Goal: Find contact information: Obtain details needed to contact an individual or organization

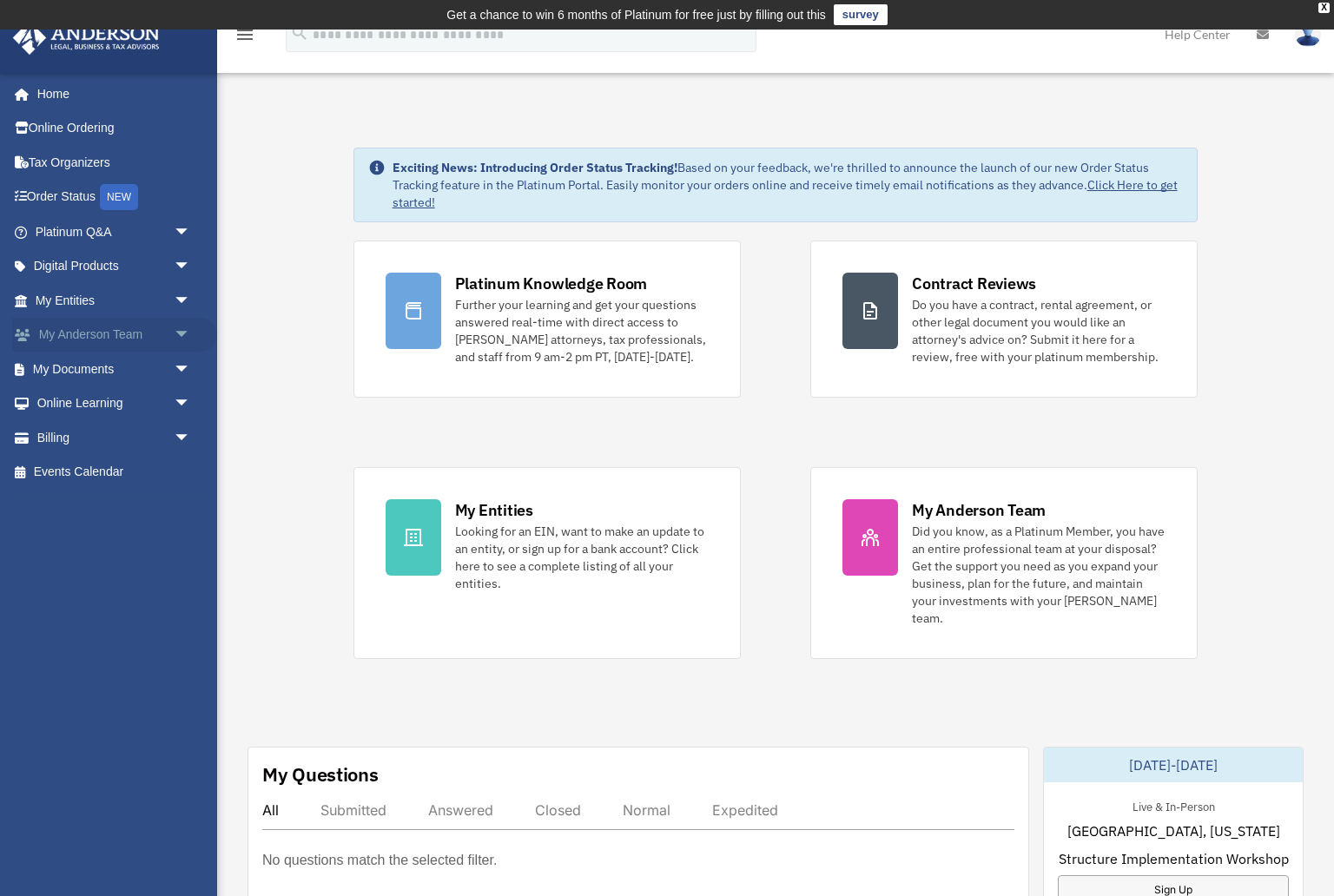
click at [119, 336] on link "My [PERSON_NAME] Team arrow_drop_down" at bounding box center [115, 336] width 205 height 35
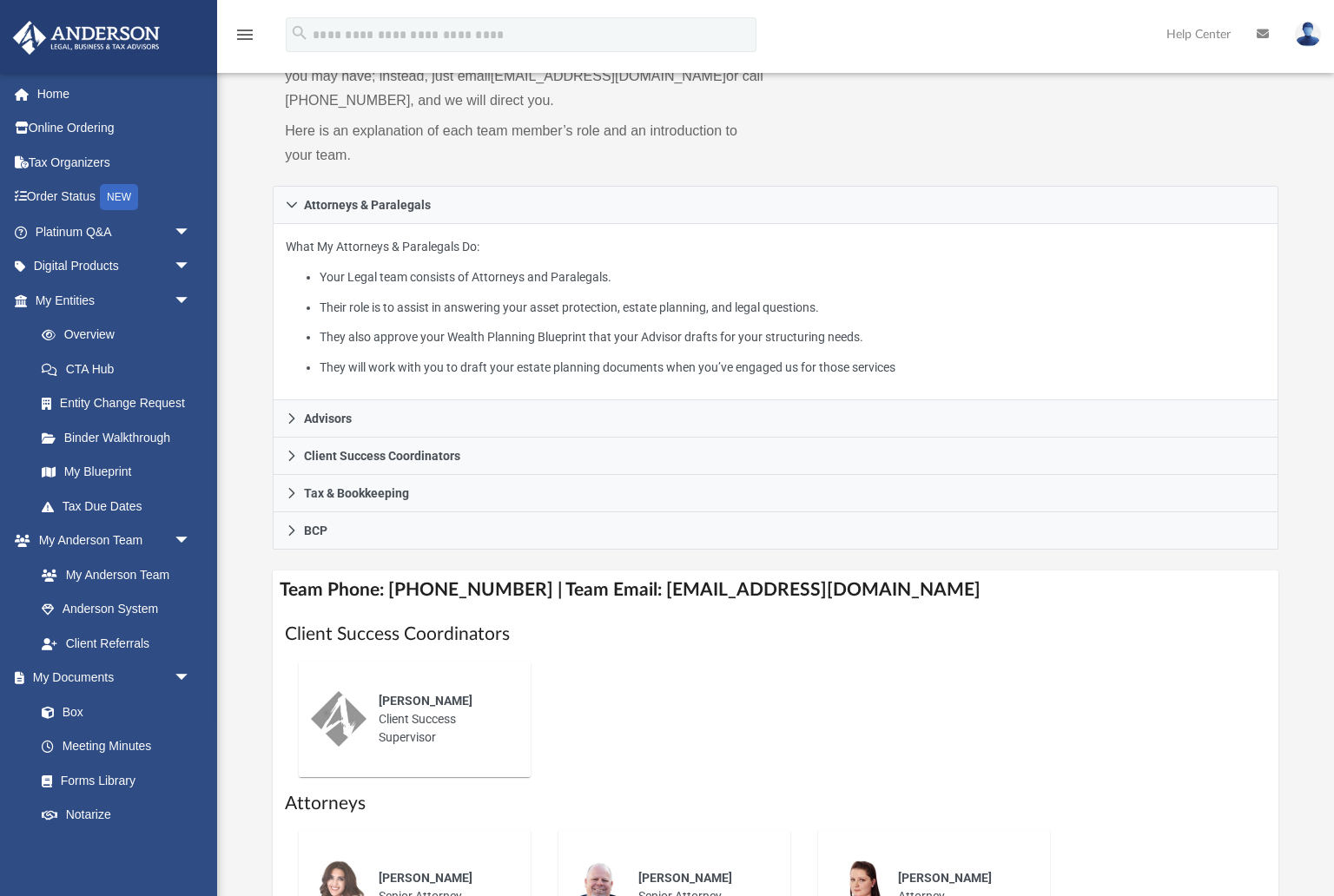
scroll to position [217, 0]
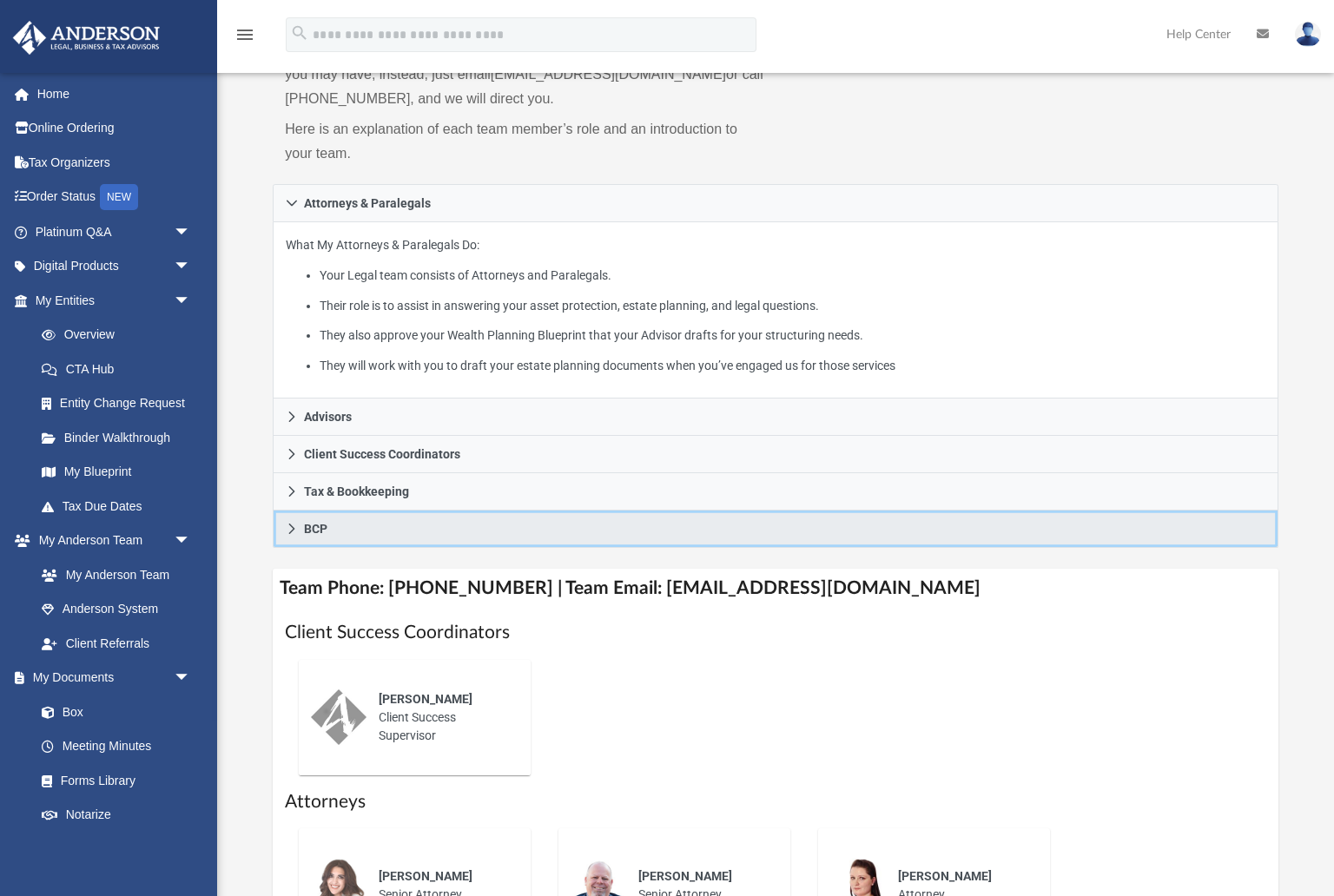
click at [291, 526] on icon at bounding box center [291, 528] width 12 height 12
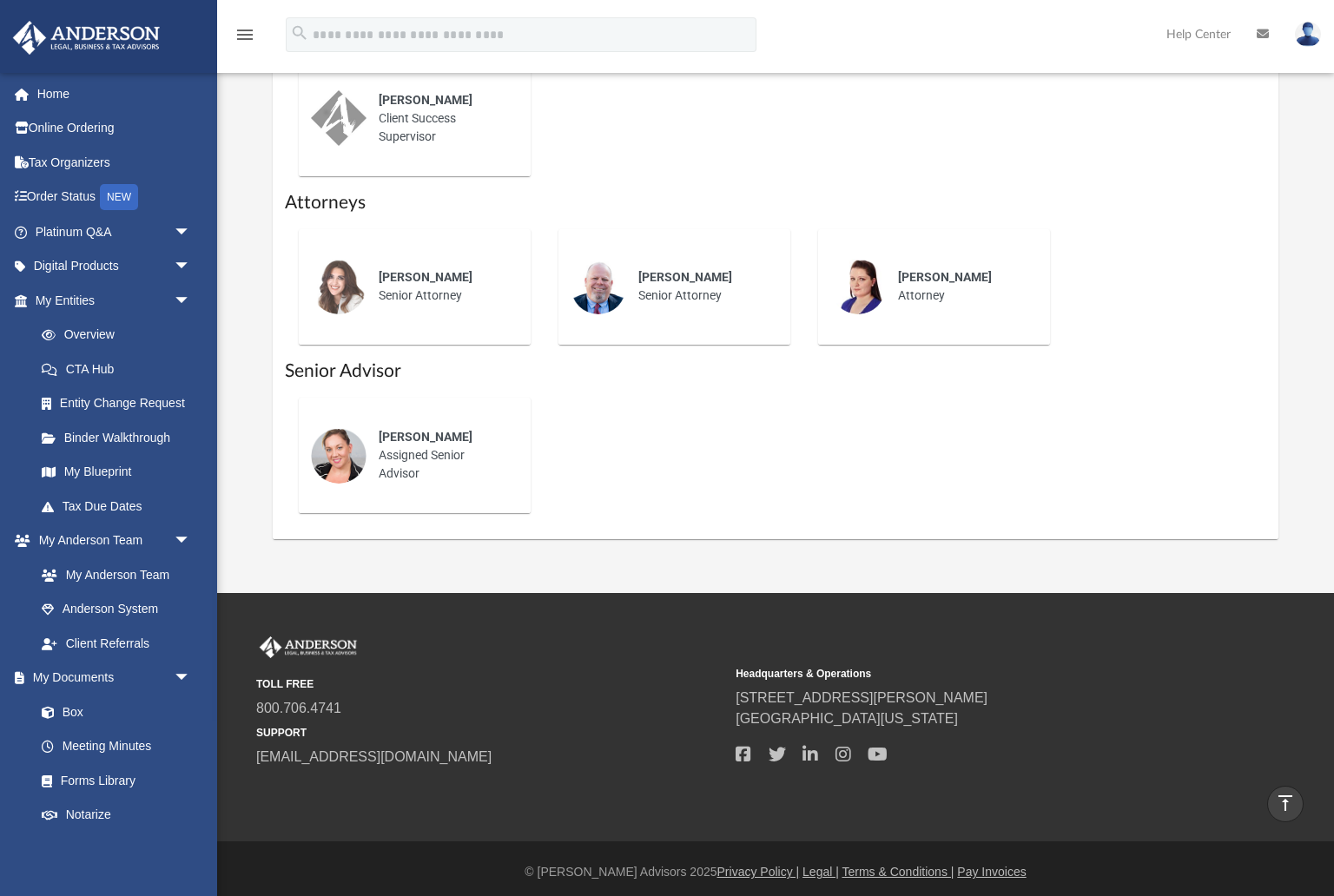
scroll to position [733, 0]
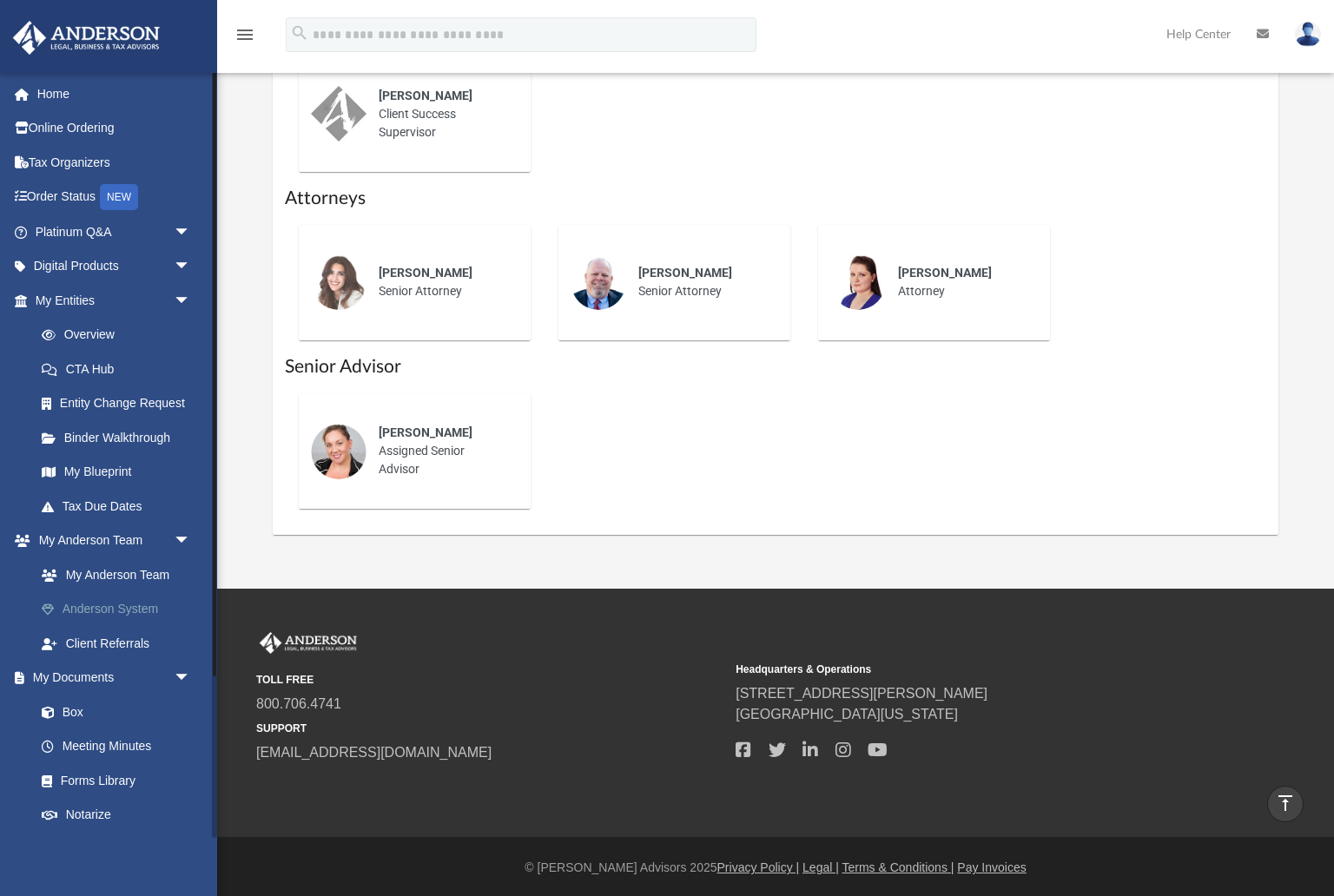
click at [139, 609] on link "Anderson System" at bounding box center [120, 609] width 192 height 35
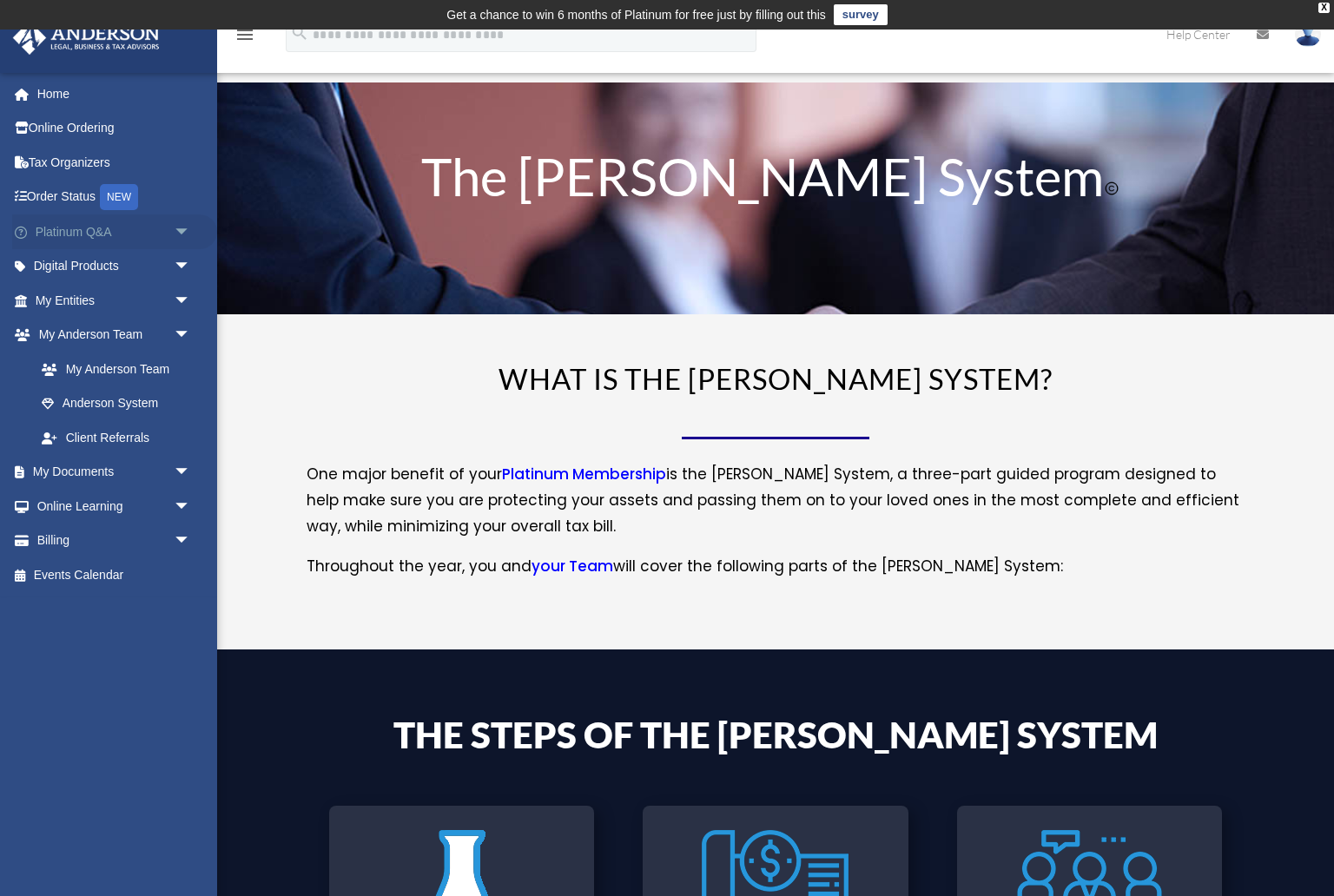
click at [187, 232] on span "arrow_drop_down" at bounding box center [191, 232] width 35 height 35
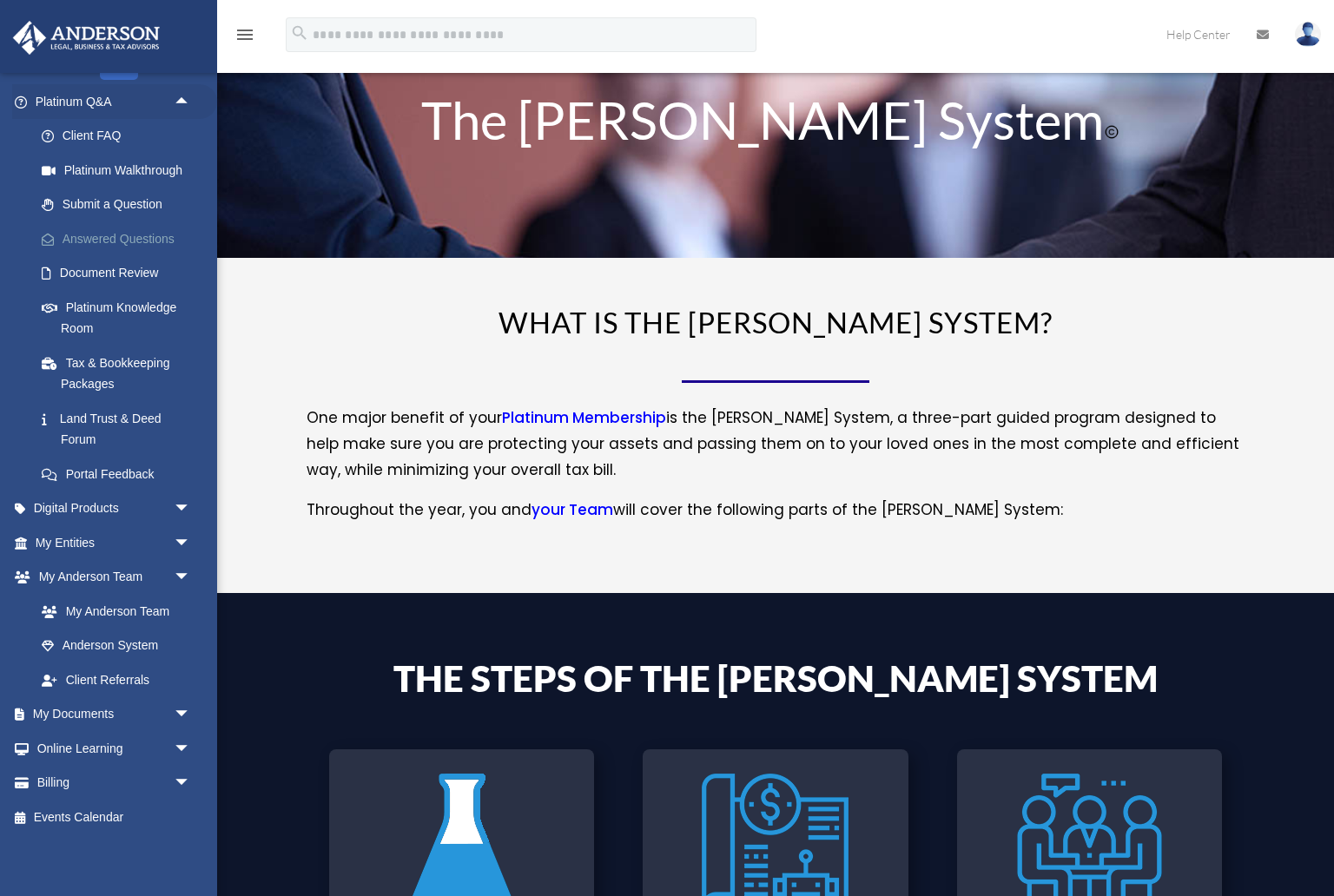
scroll to position [58, 0]
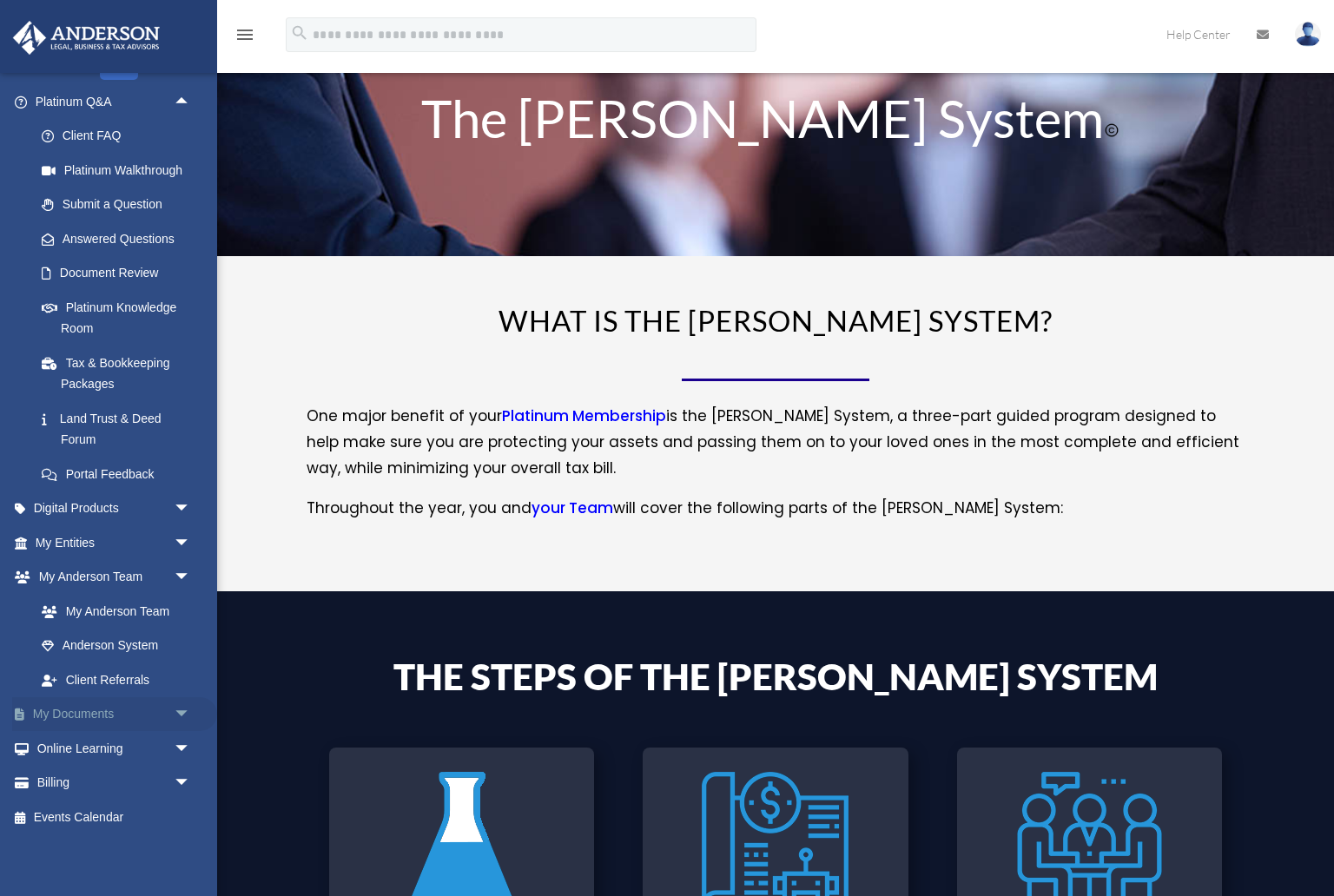
click at [190, 719] on span "arrow_drop_down" at bounding box center [191, 715] width 35 height 35
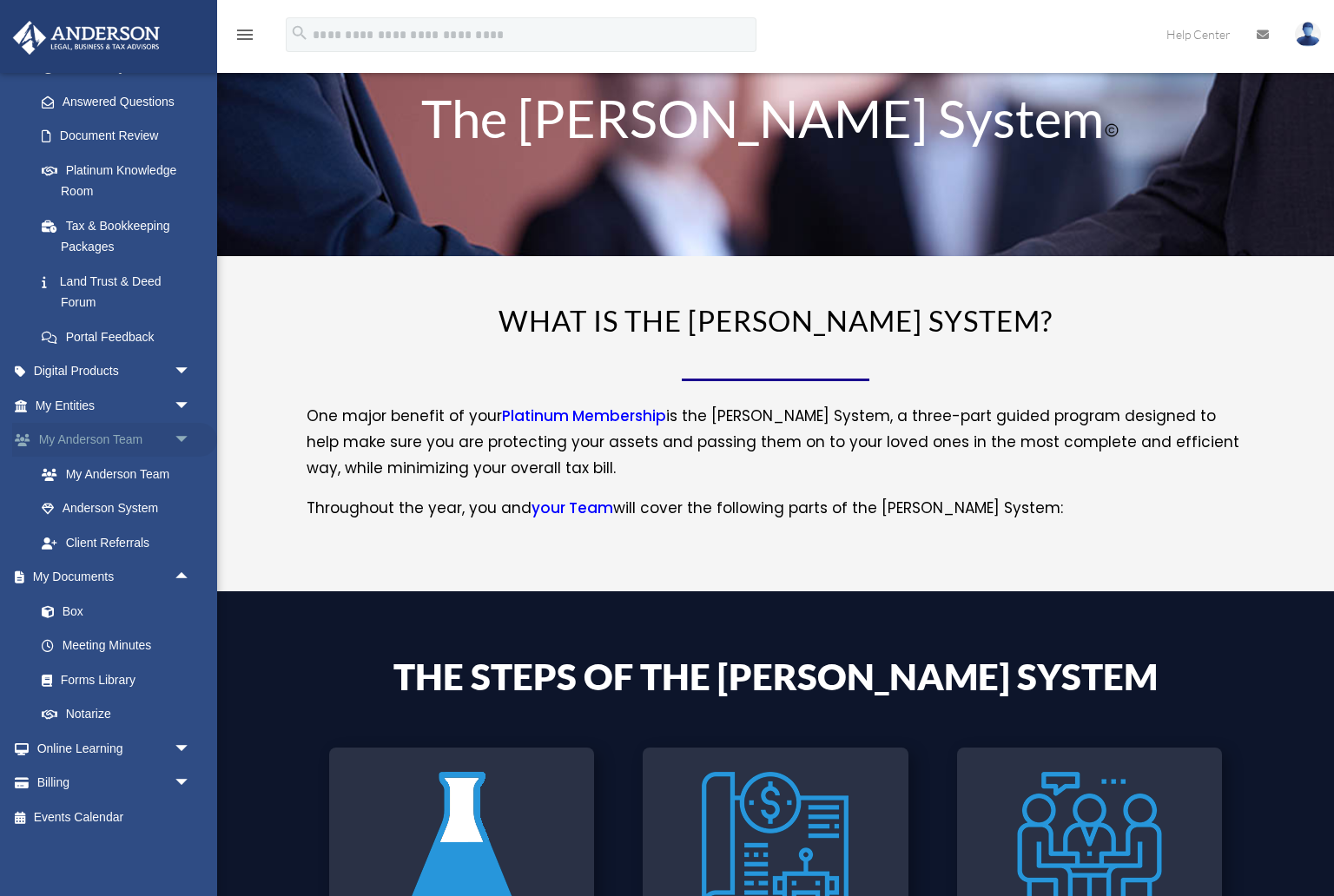
scroll to position [0, 0]
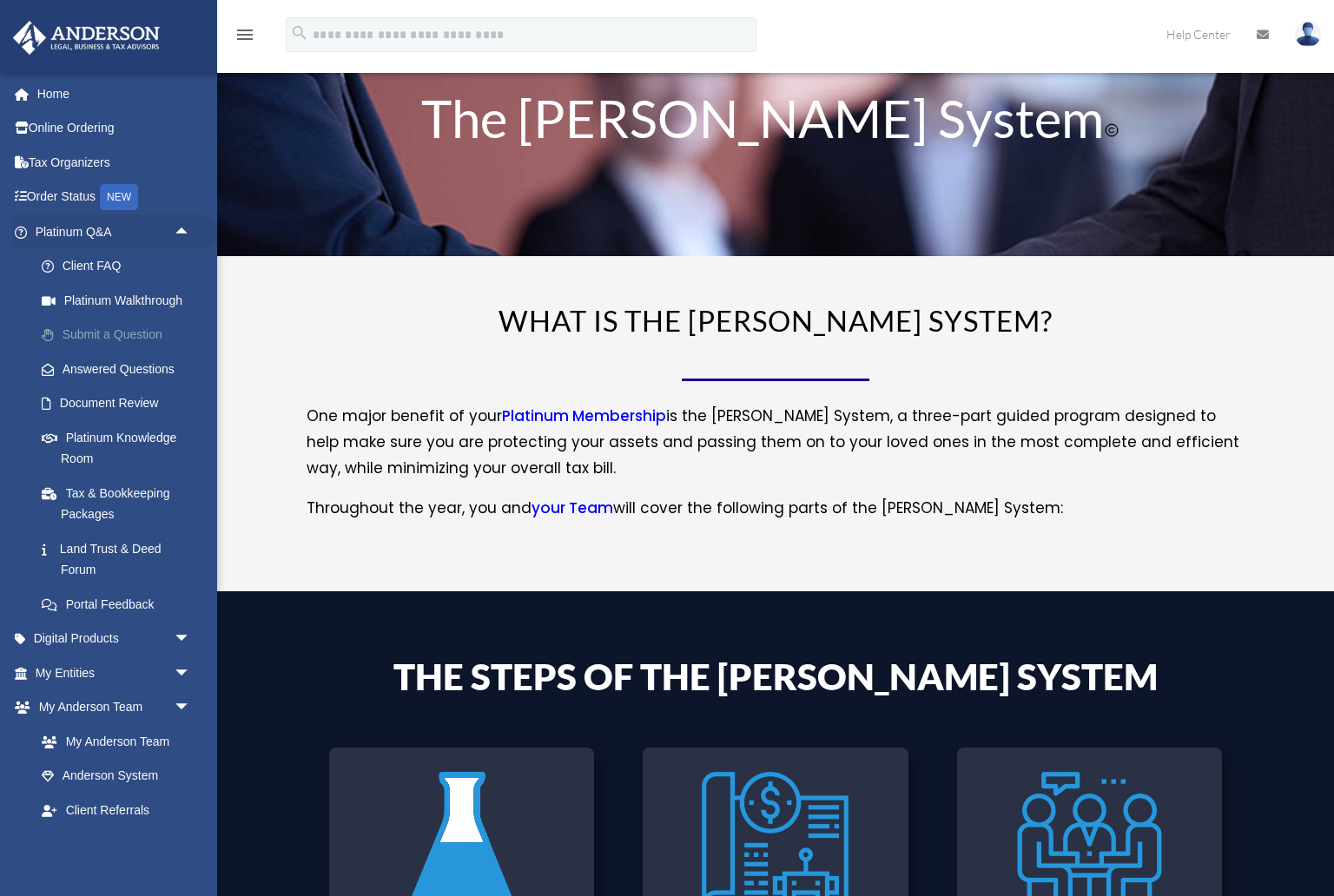
click at [101, 331] on link "Submit a Question" at bounding box center [120, 336] width 192 height 35
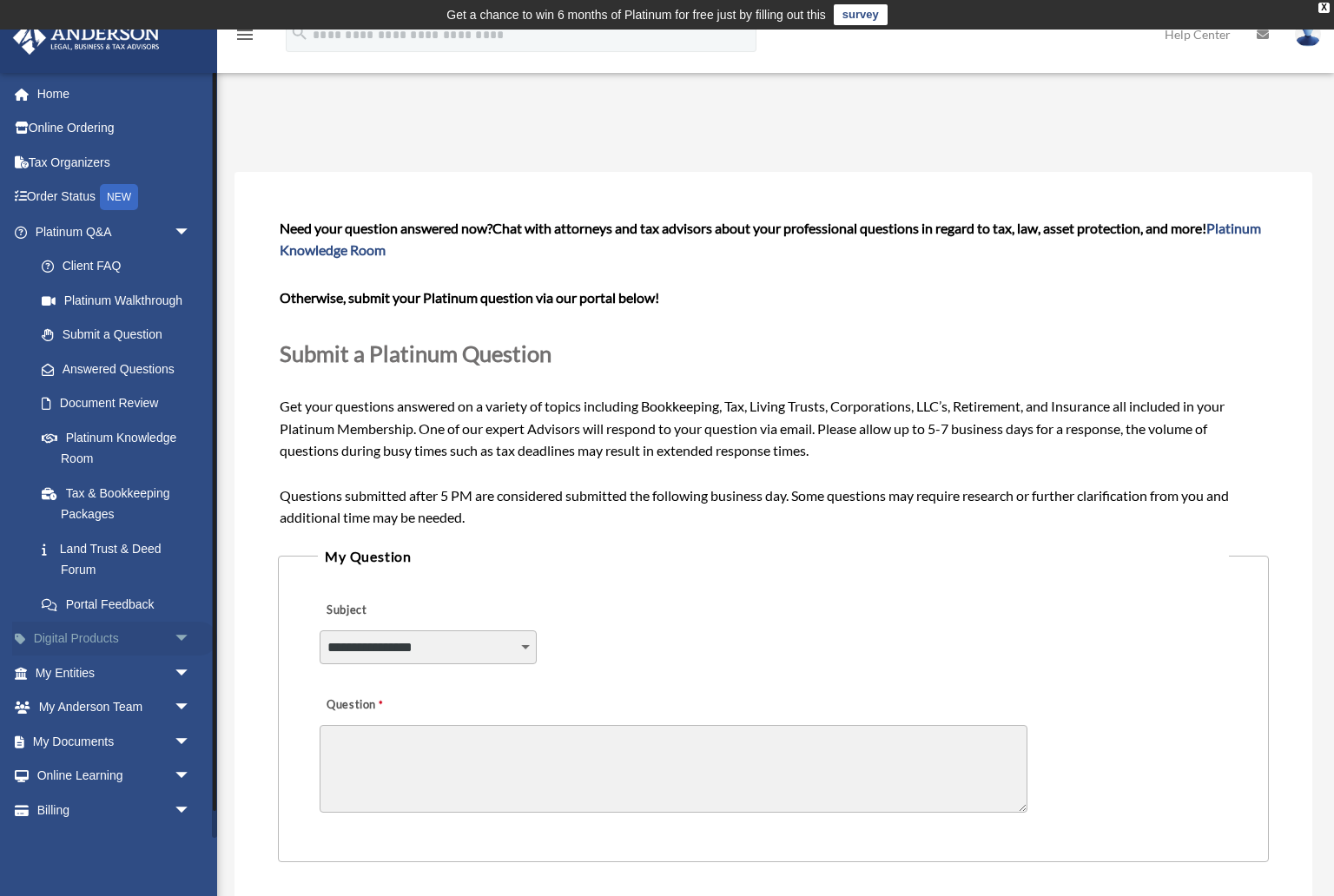
click at [178, 639] on span "arrow_drop_down" at bounding box center [191, 639] width 35 height 35
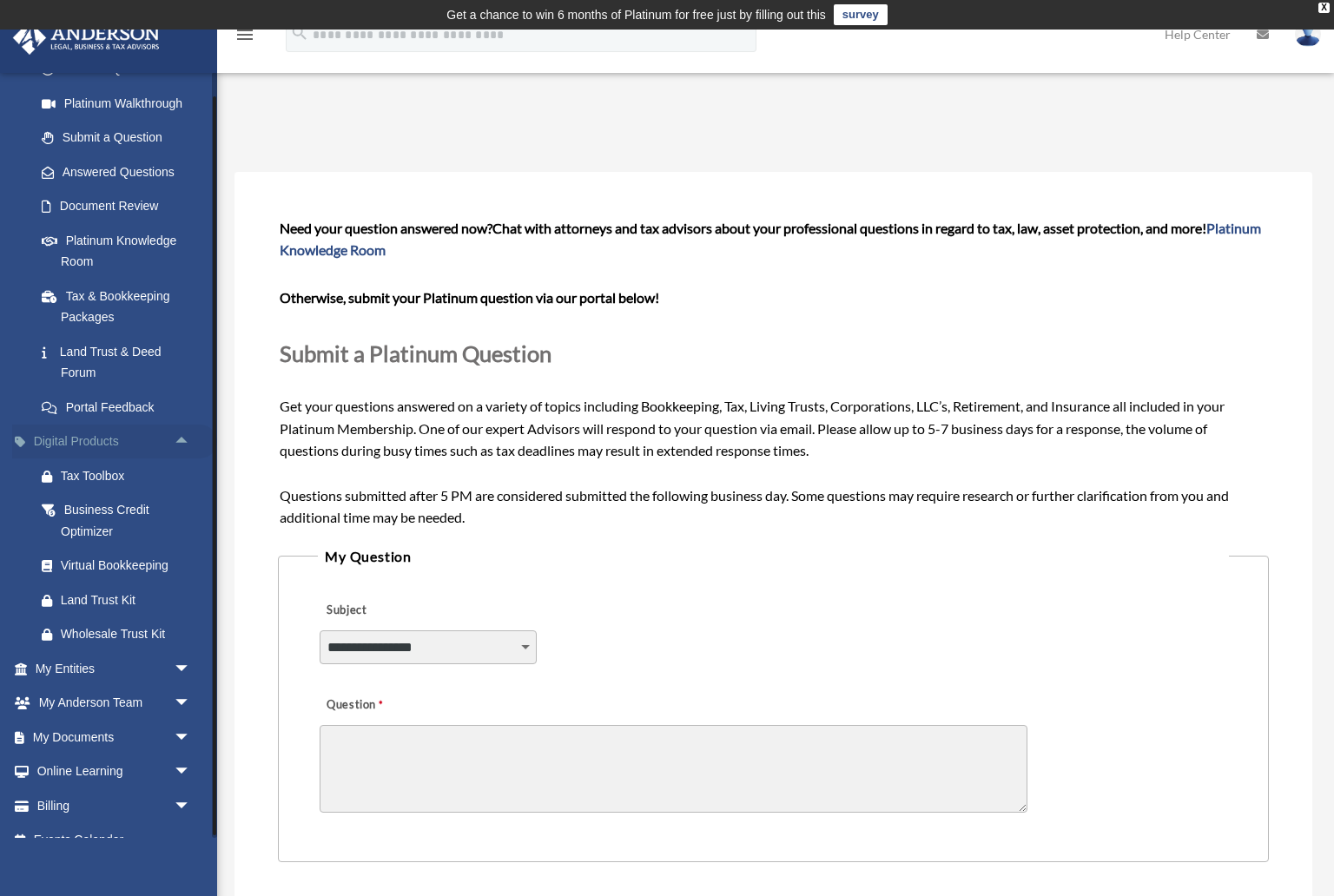
scroll to position [220, 0]
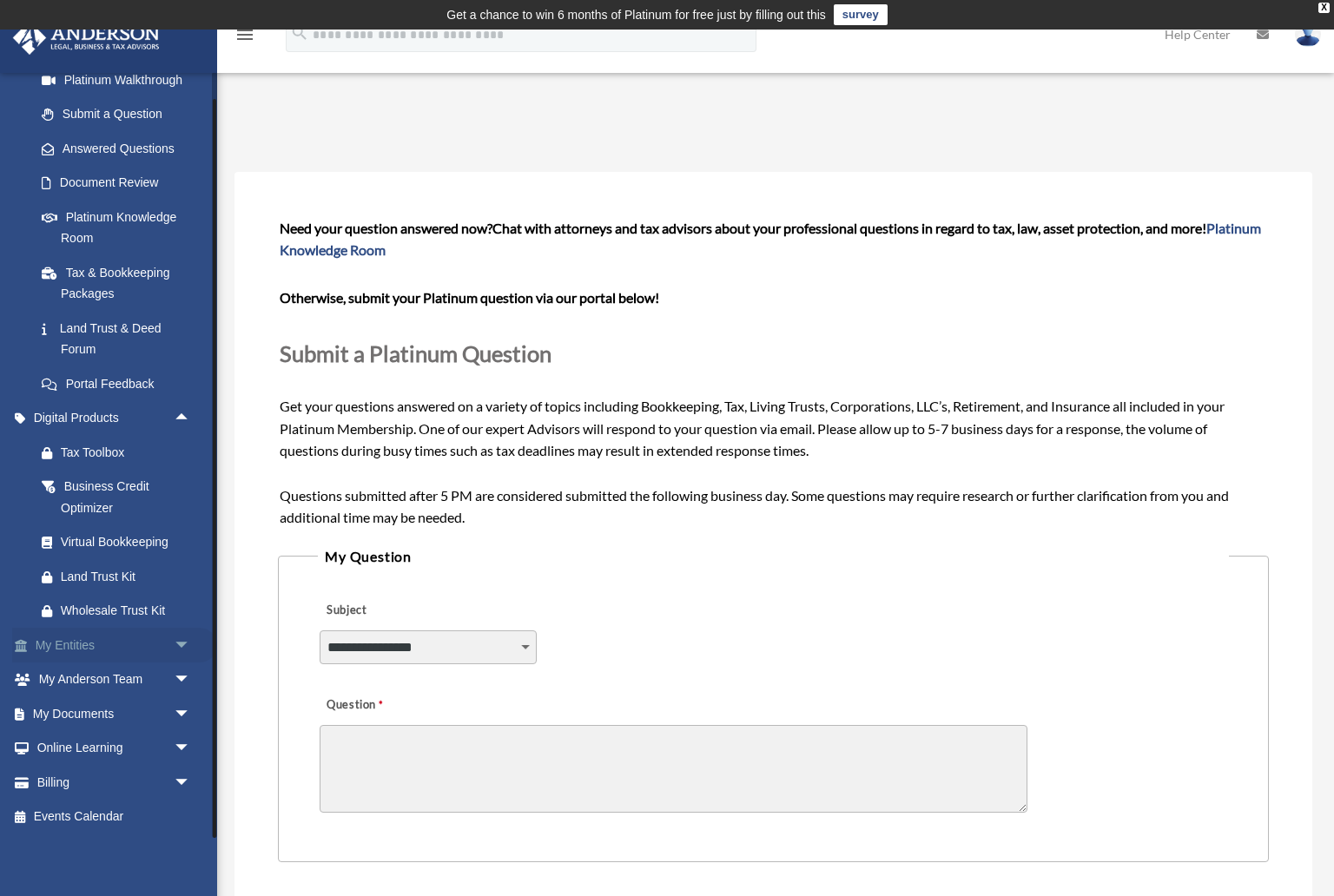
click at [182, 642] on span "arrow_drop_down" at bounding box center [191, 645] width 35 height 35
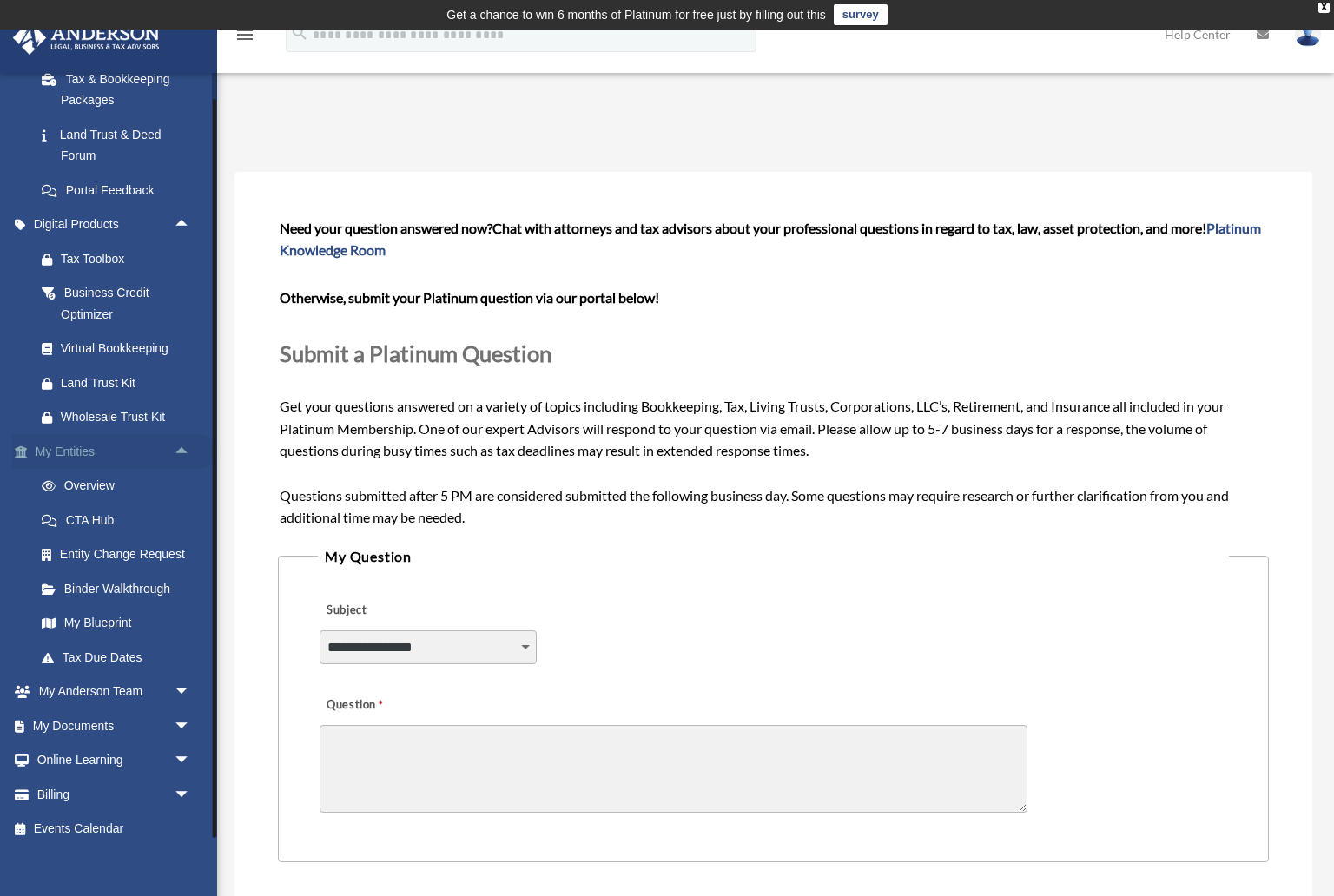
scroll to position [426, 0]
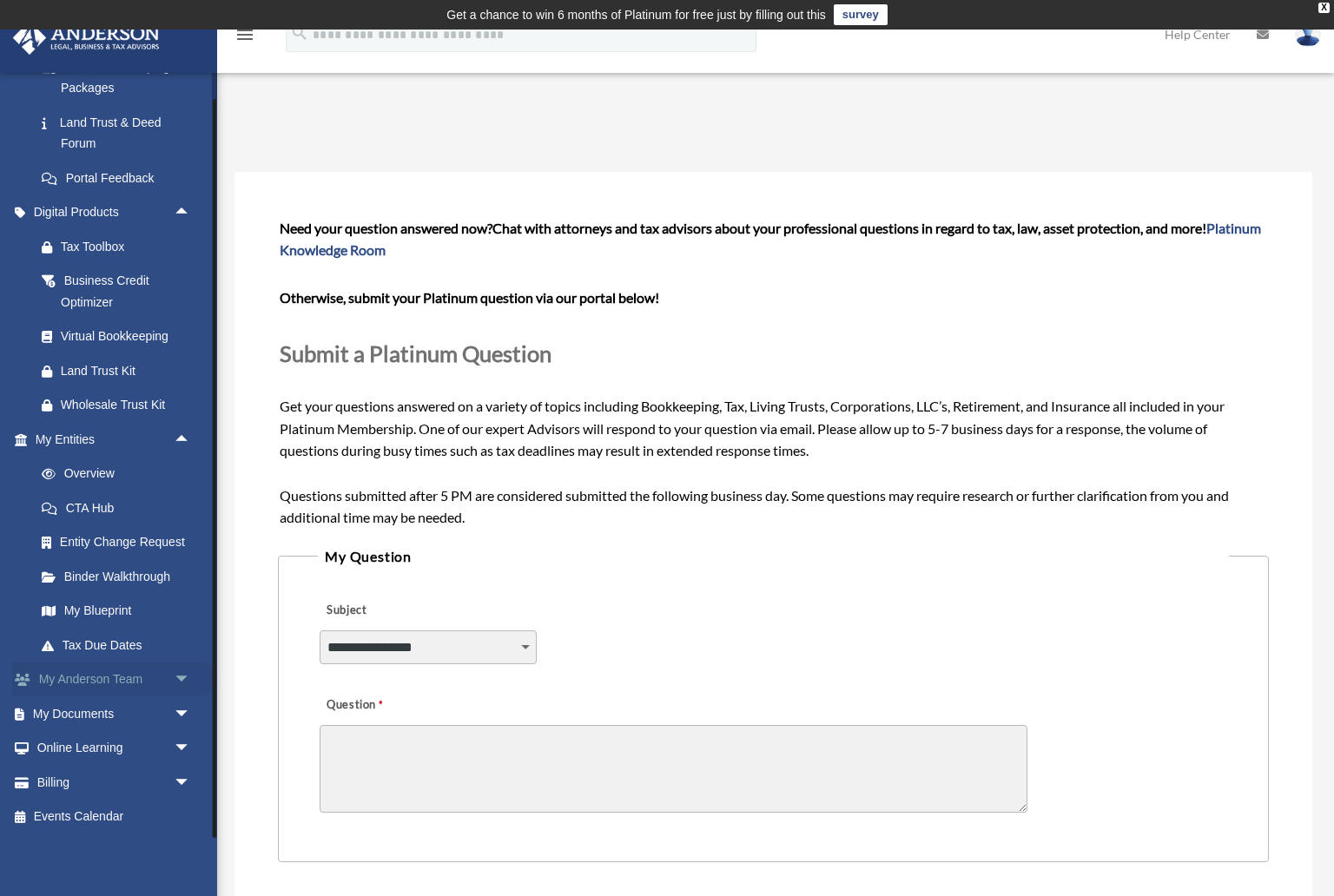
click at [178, 680] on span "arrow_drop_down" at bounding box center [191, 680] width 35 height 35
click at [131, 707] on link "My Anderson Team" at bounding box center [120, 714] width 192 height 35
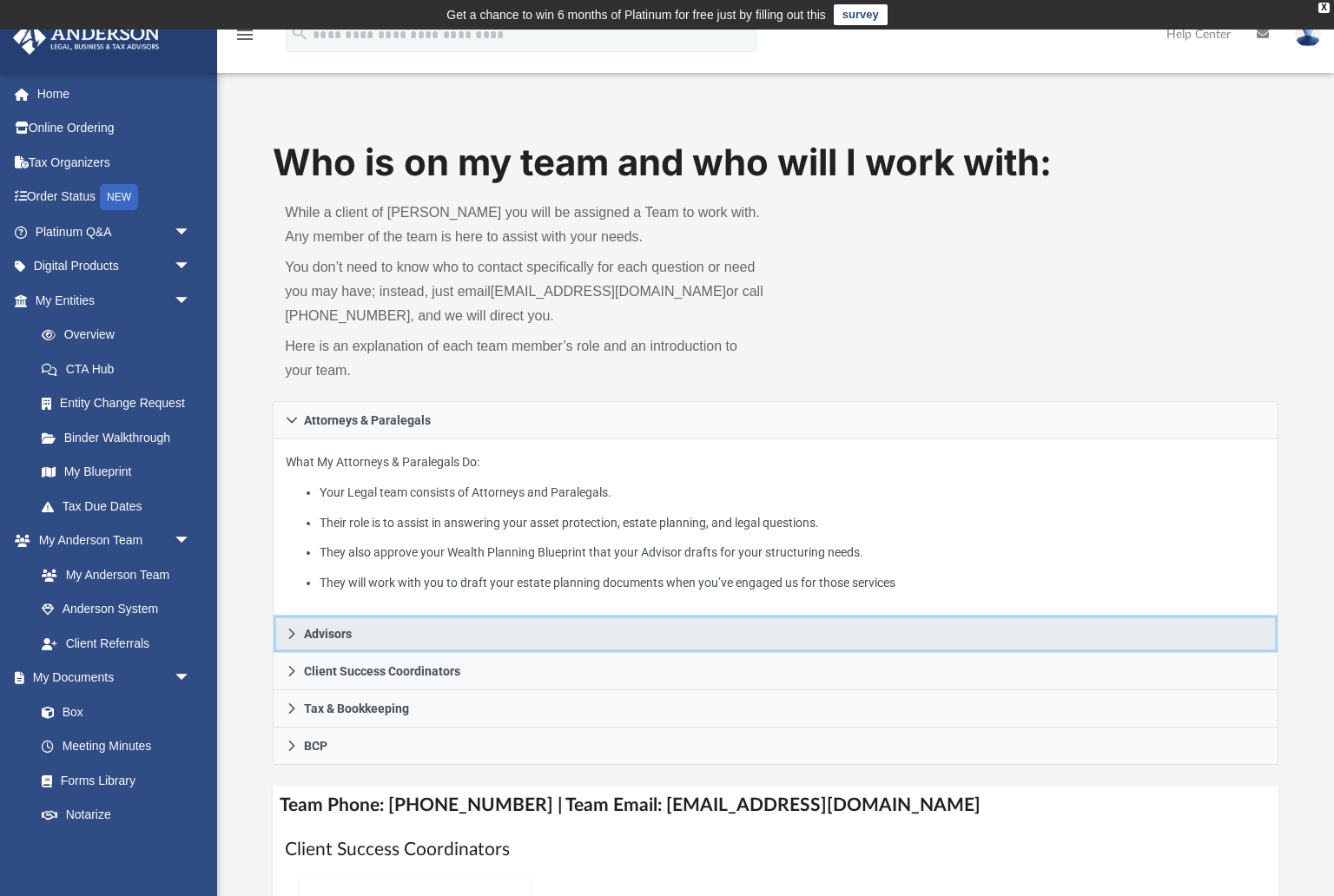
click at [290, 629] on icon at bounding box center [292, 633] width 6 height 10
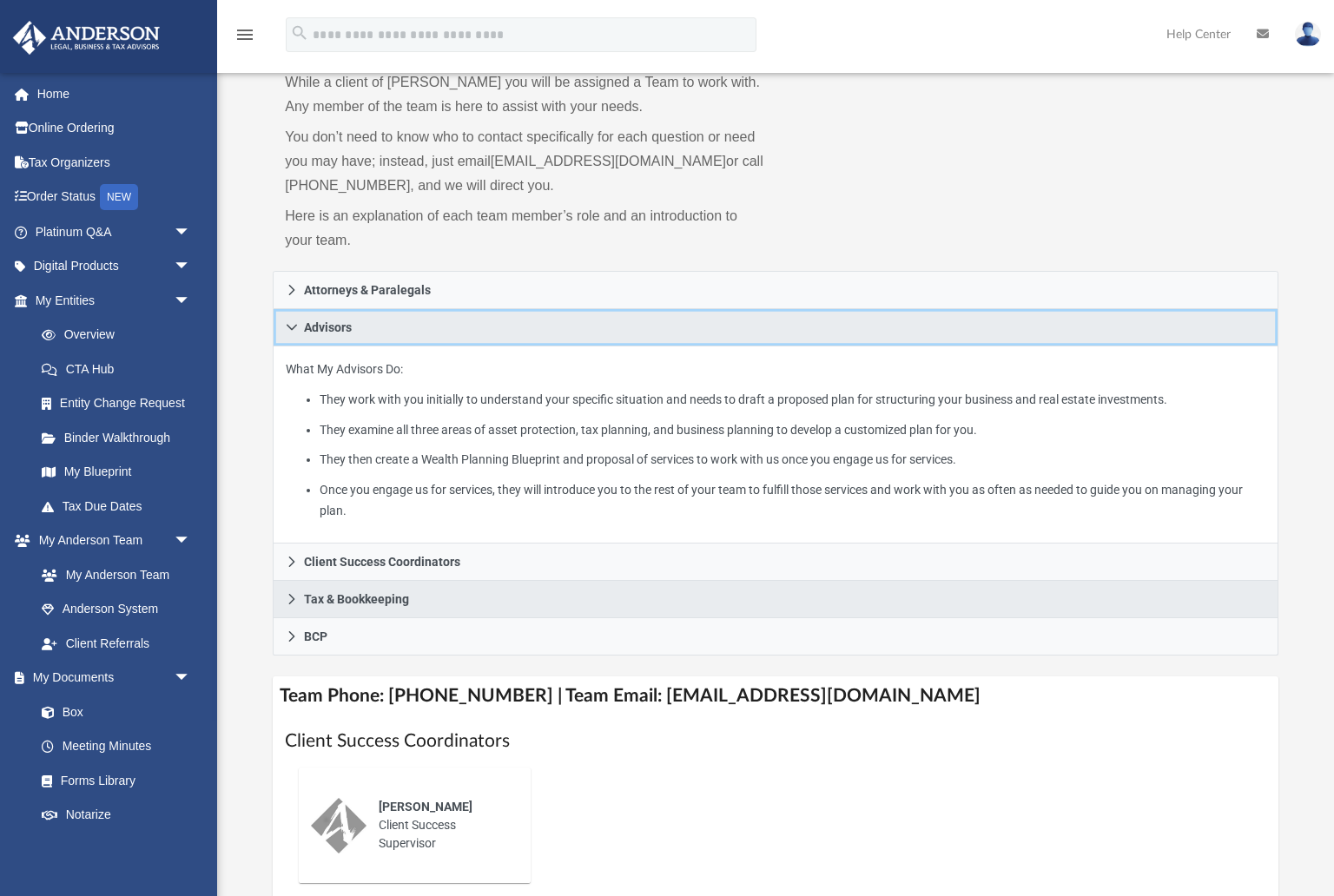
scroll to position [138, 0]
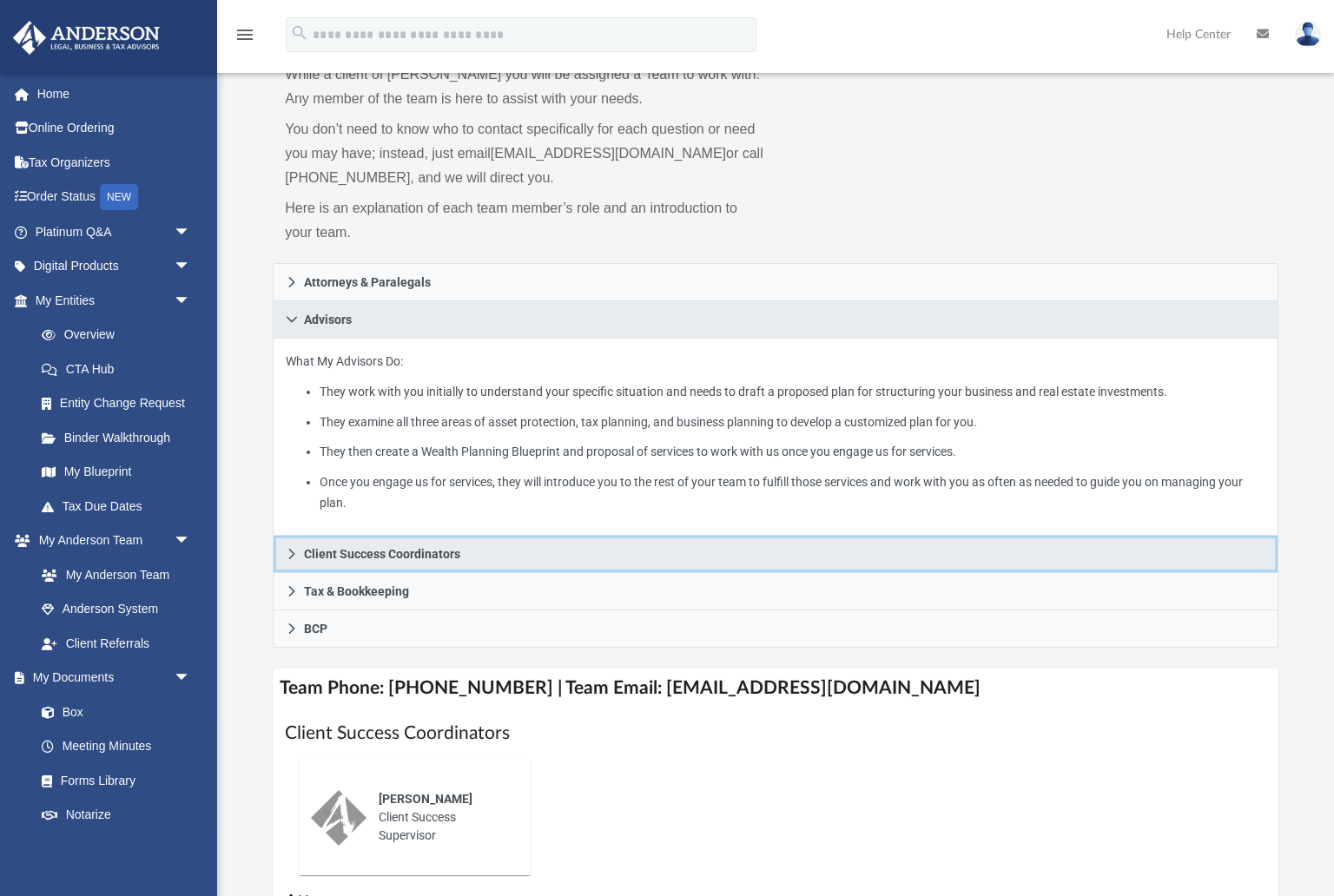
click at [294, 556] on icon at bounding box center [291, 553] width 12 height 12
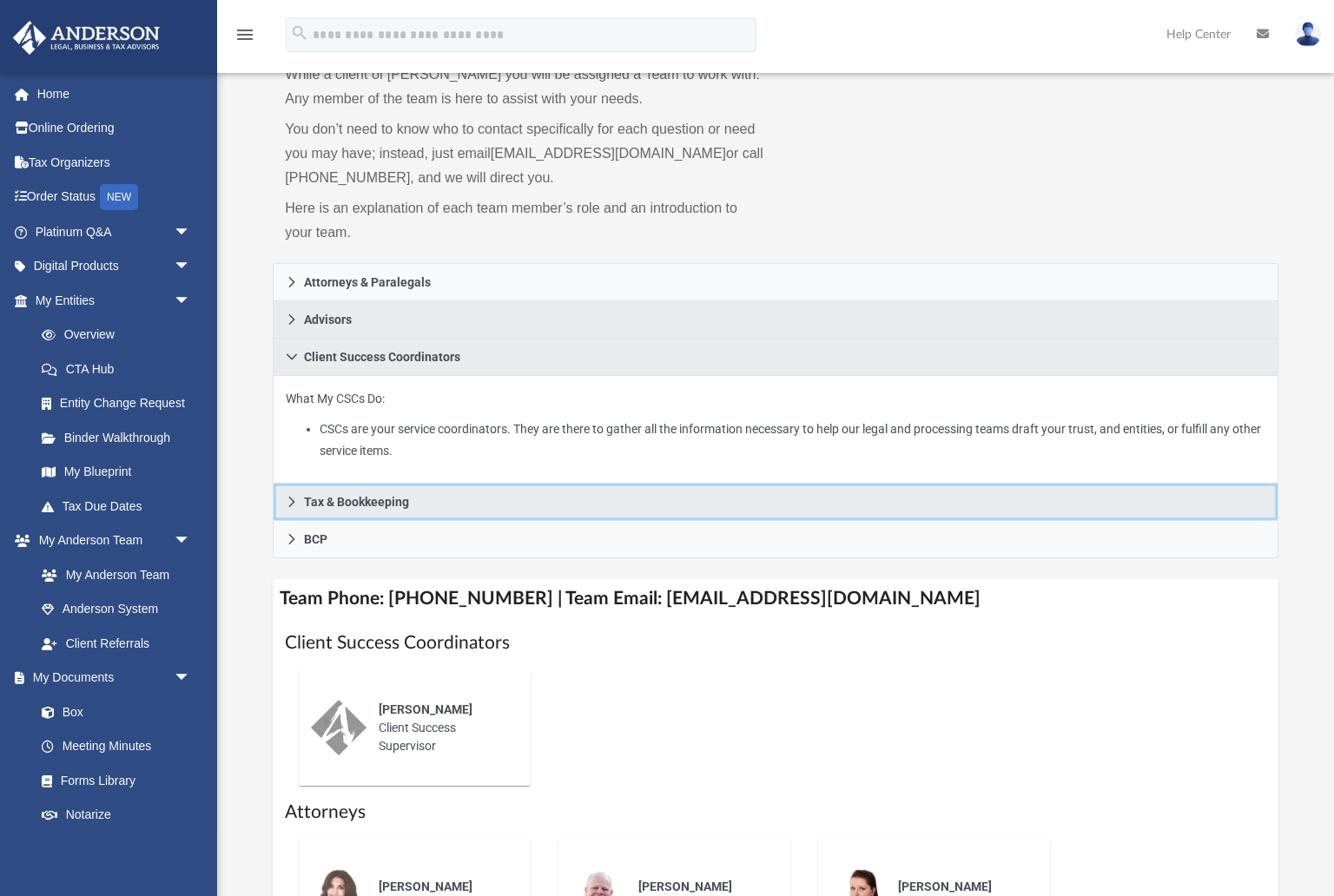
click at [292, 497] on icon at bounding box center [291, 501] width 12 height 12
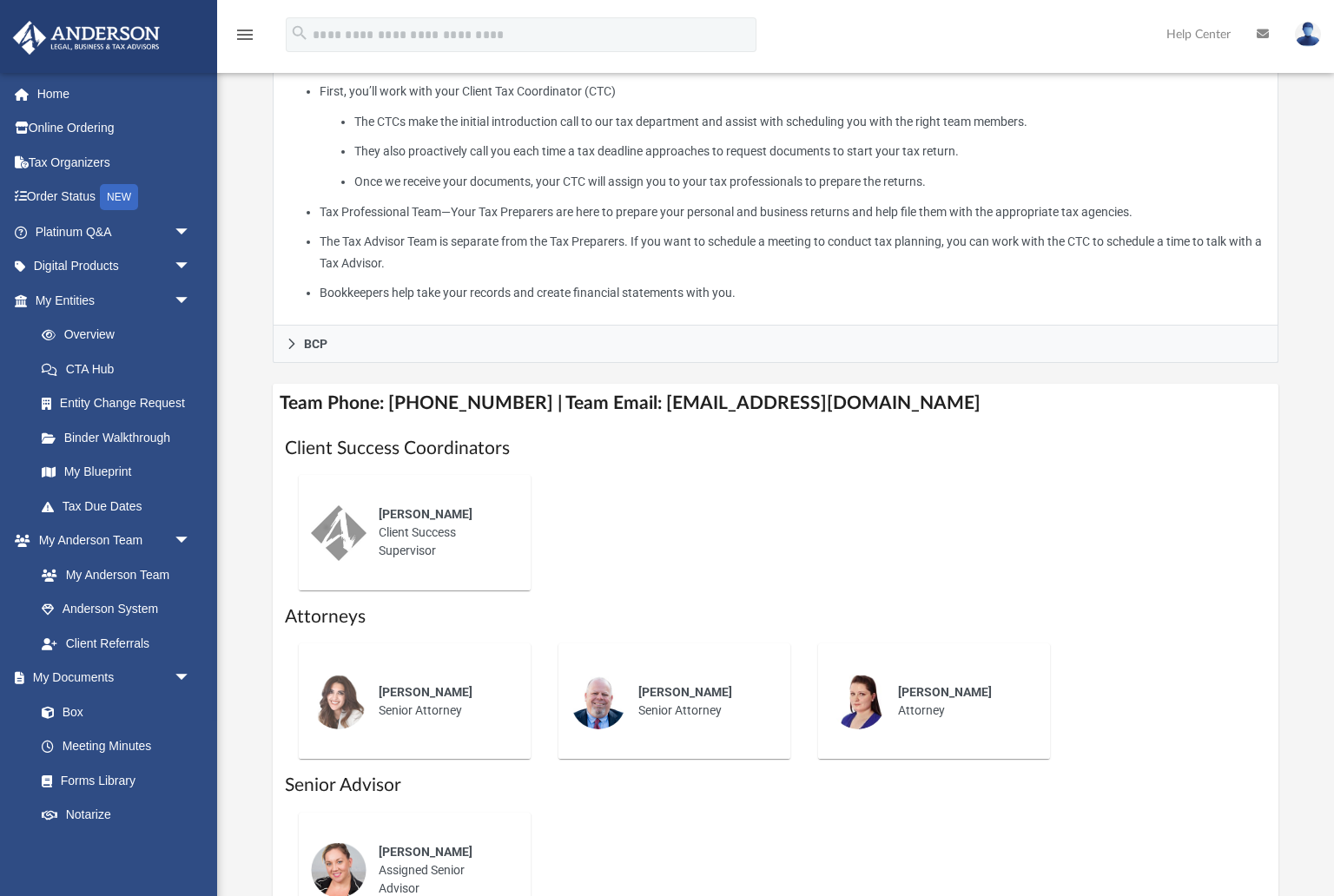
scroll to position [546, 0]
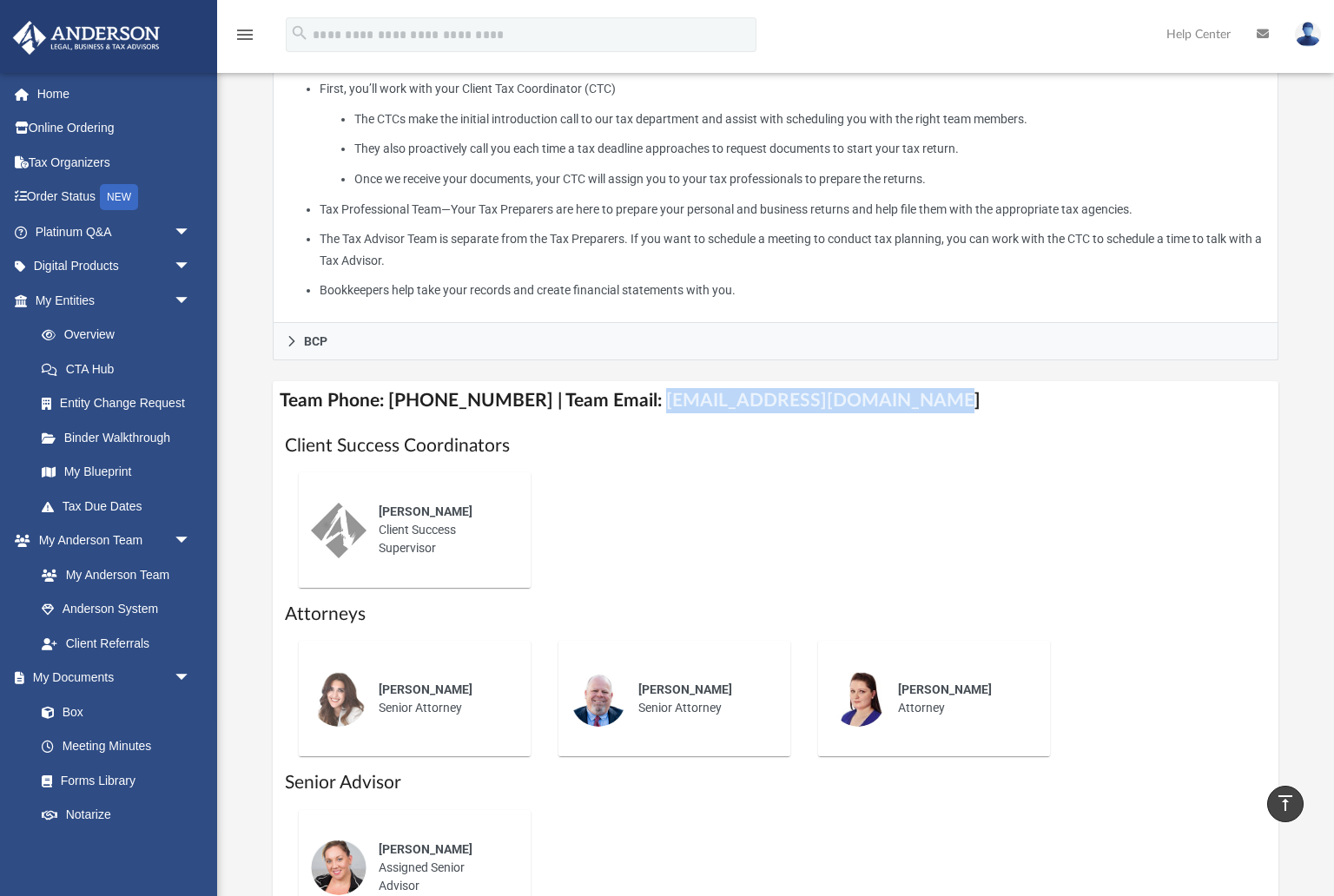
drag, startPoint x: 631, startPoint y: 397, endPoint x: 892, endPoint y: 399, distance: 261.0
click at [892, 399] on h4 "Team Phone: [PHONE_NUMBER] | Team Email: [EMAIL_ADDRESS][DOMAIN_NAME]" at bounding box center [775, 400] width 1005 height 39
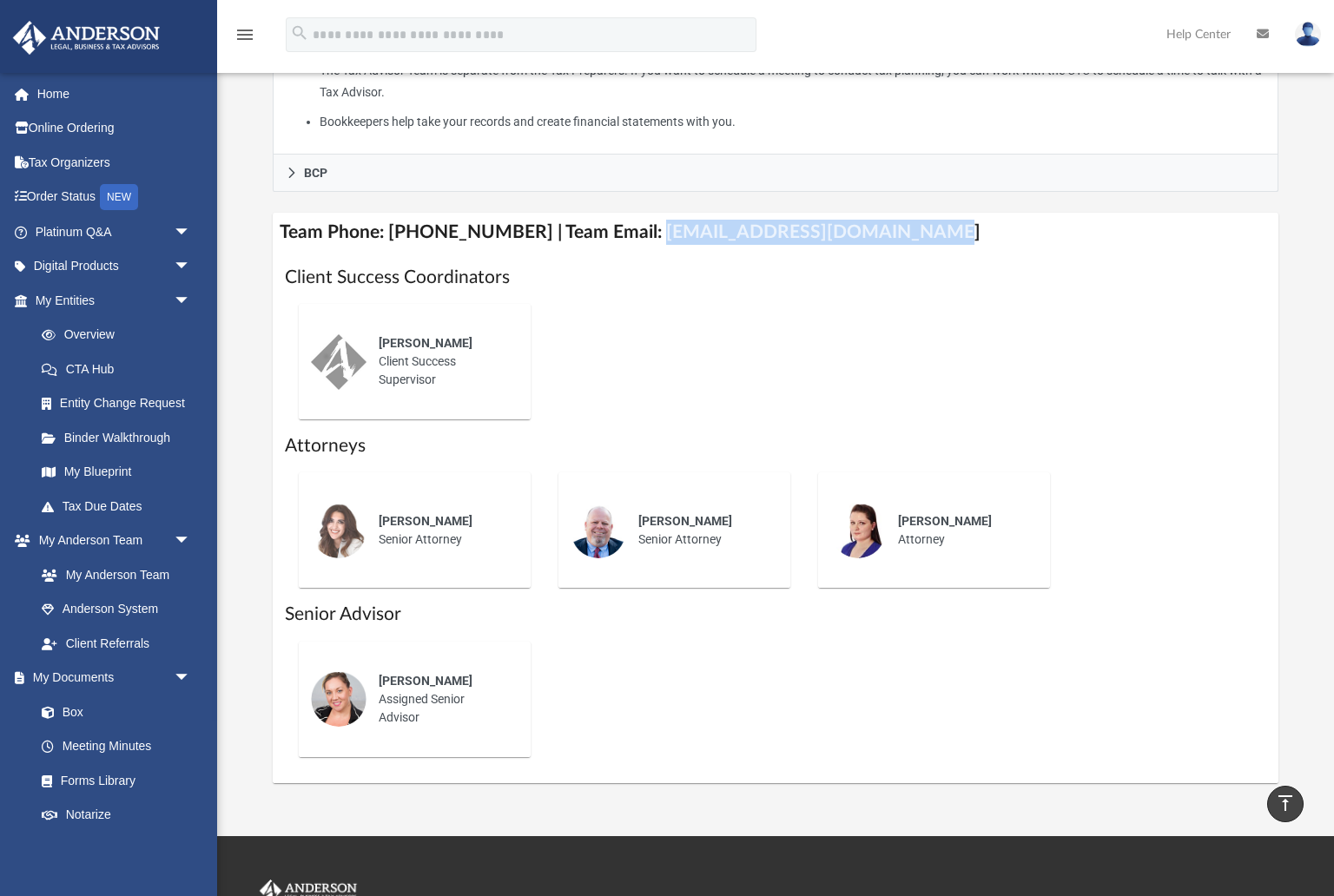
scroll to position [711, 0]
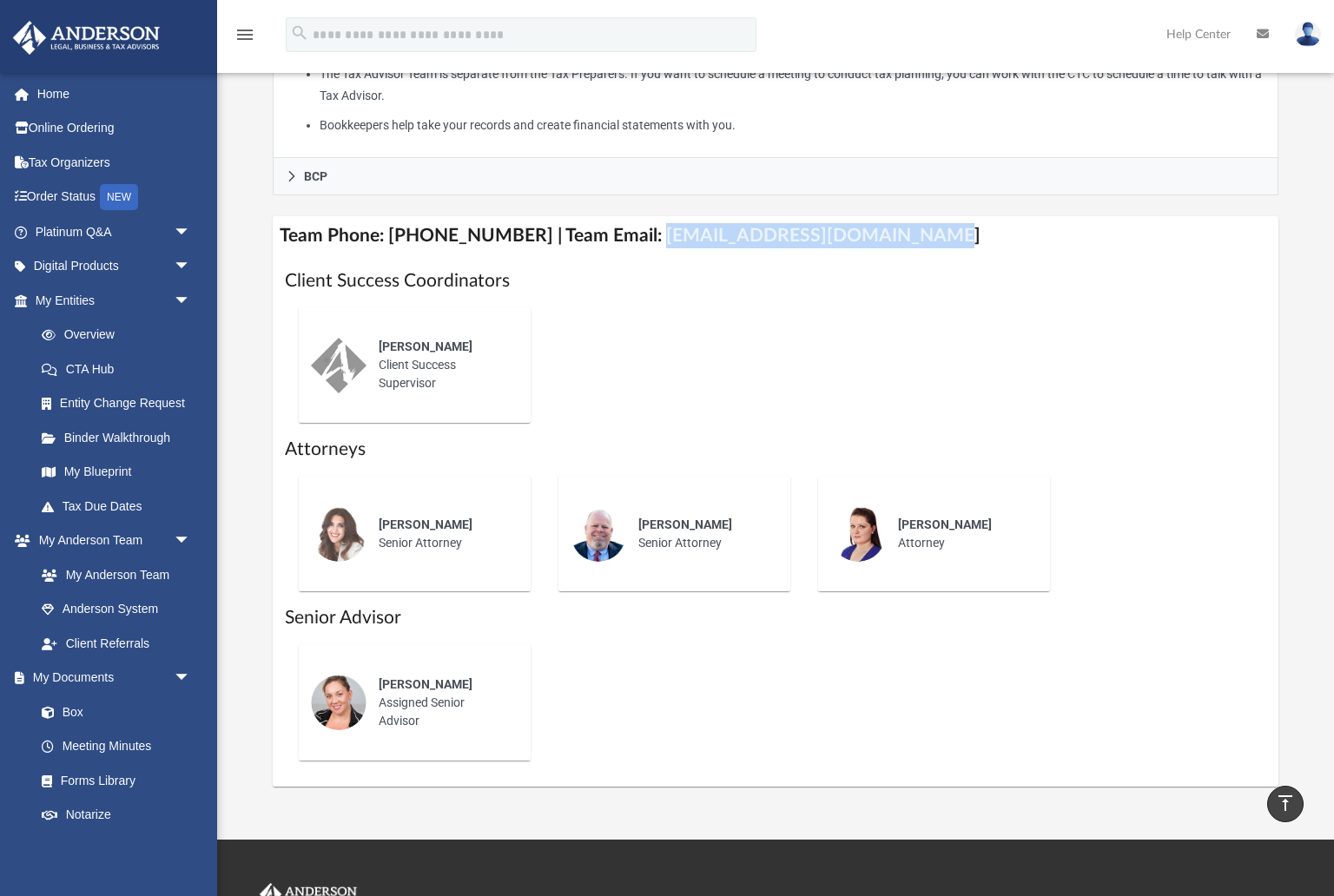
copy h4 "[EMAIL_ADDRESS][DOMAIN_NAME]"
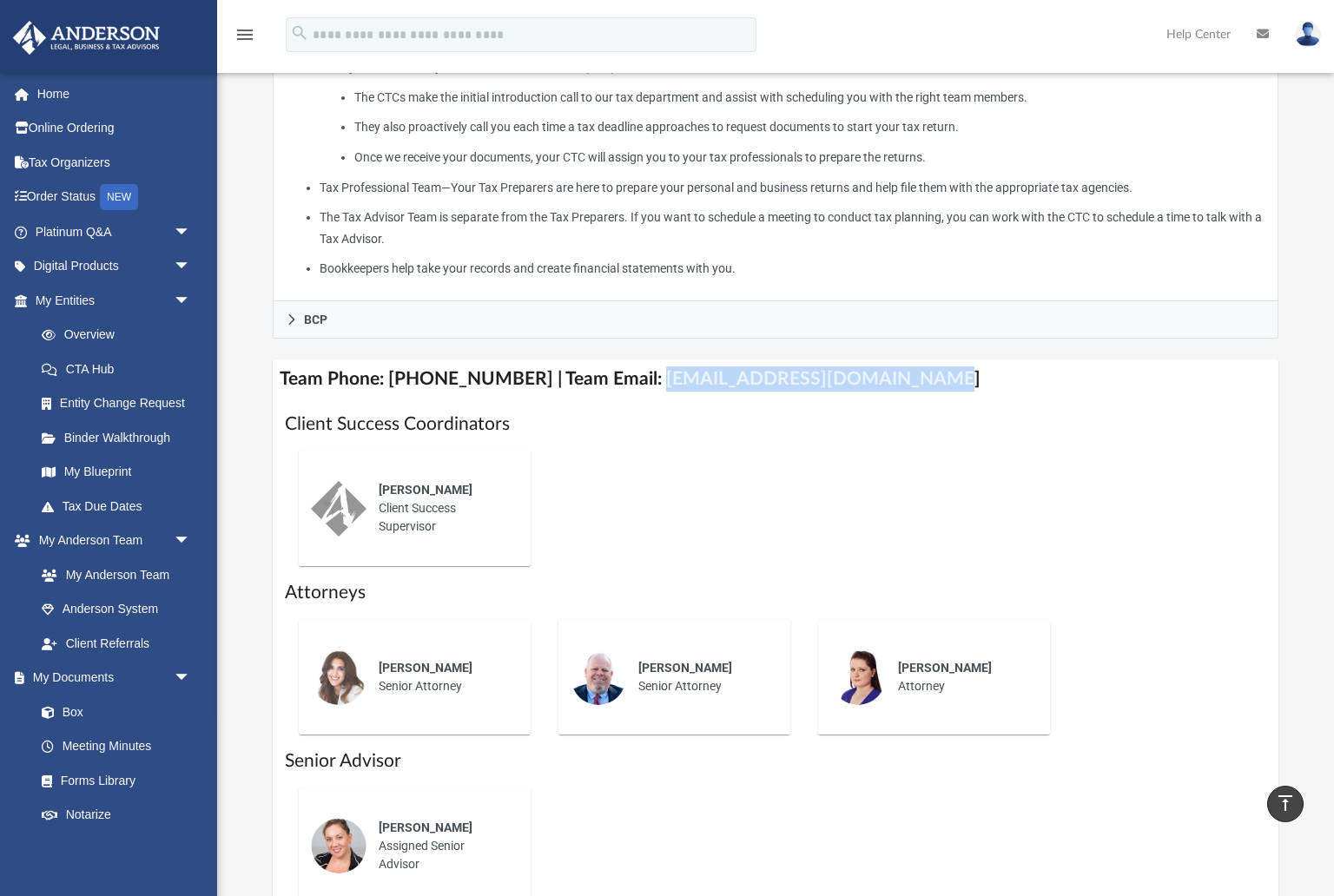
scroll to position [567, 0]
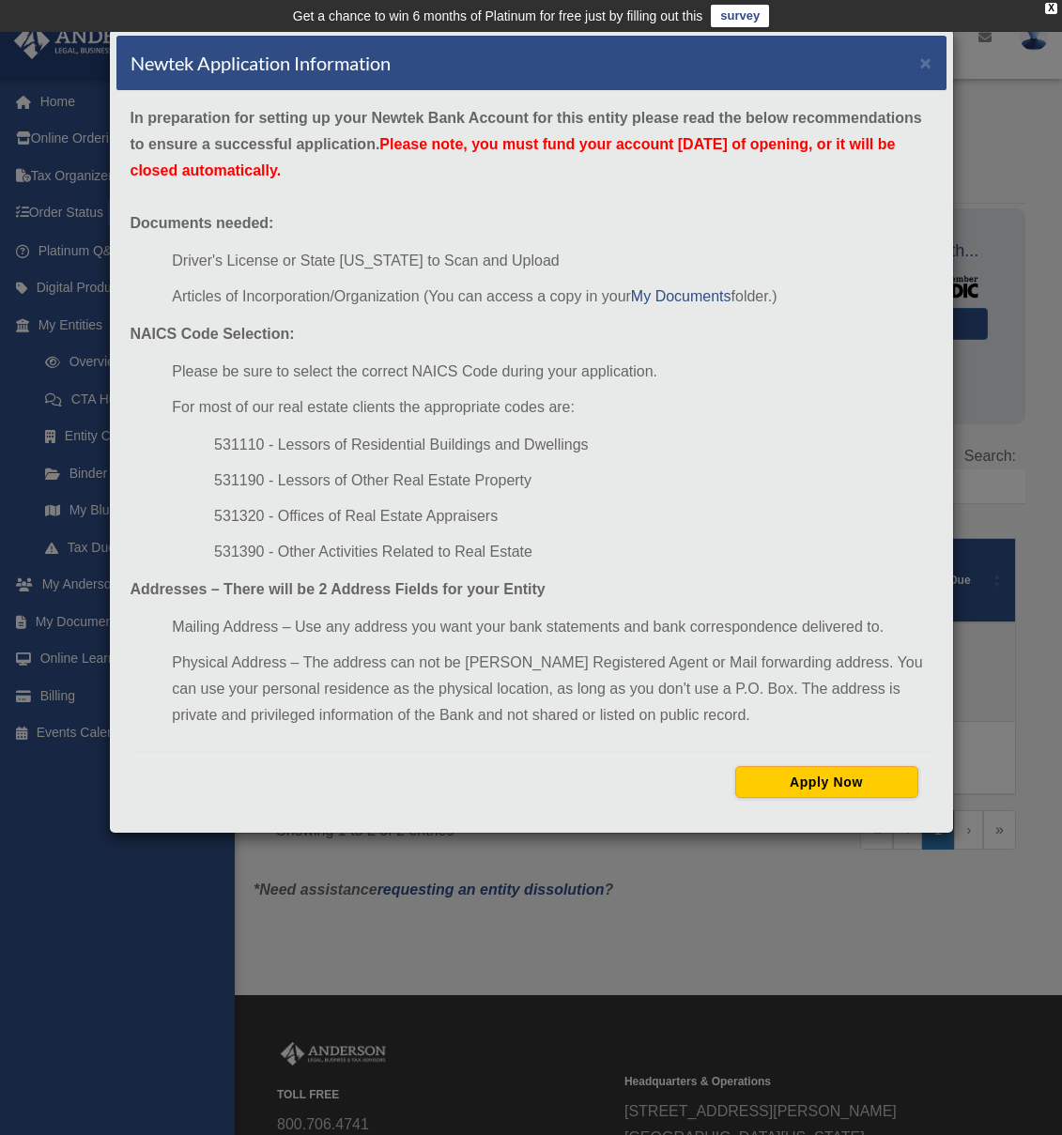
click at [666, 790] on div "Apply Now" at bounding box center [532, 782] width 774 height 32
click at [156, 886] on div "Newtek Application Information × In preparation for setting up your Newtek Bank…" at bounding box center [531, 567] width 1062 height 1135
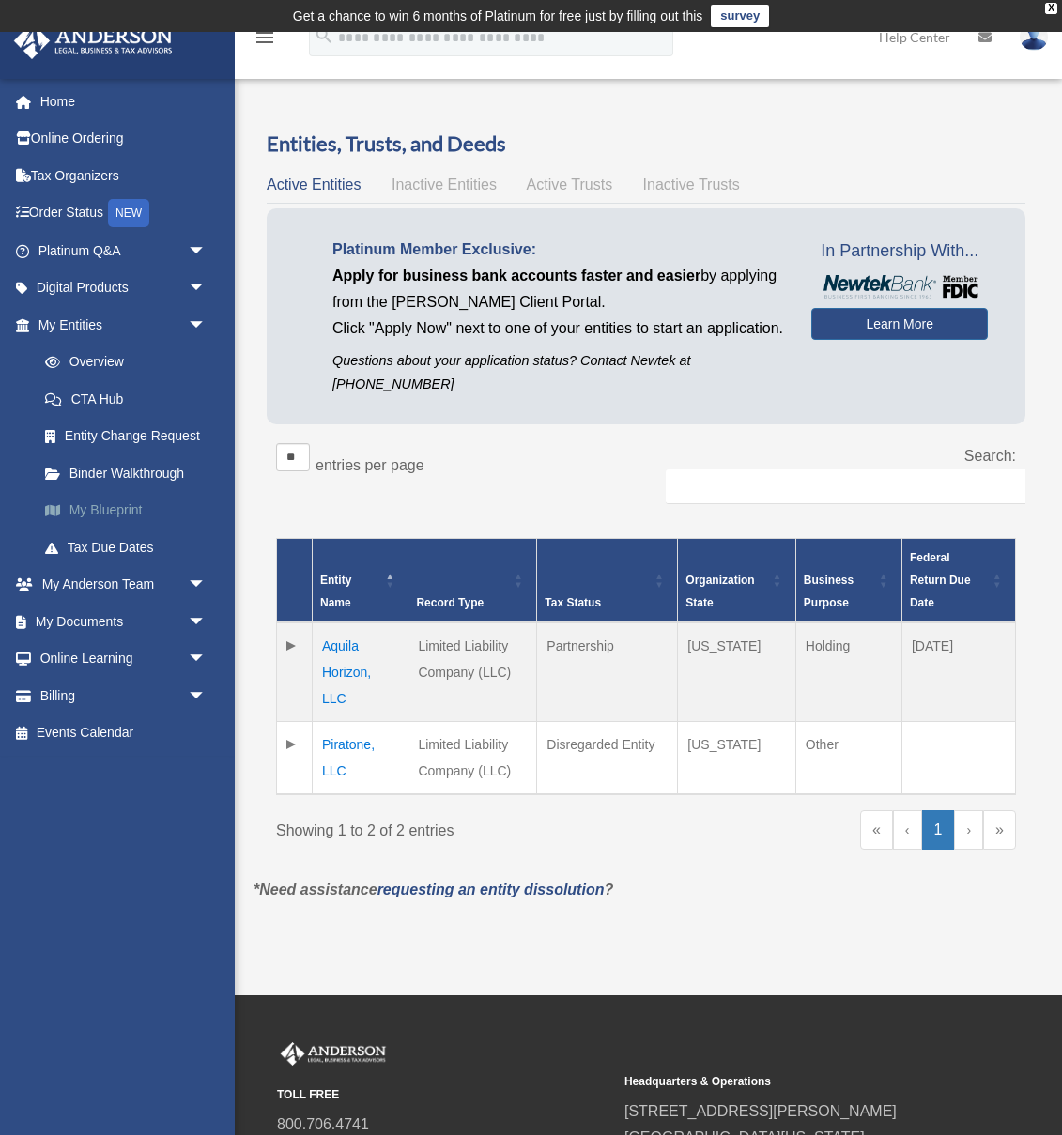
click at [123, 507] on link "My Blueprint" at bounding box center [130, 511] width 208 height 38
